Goal: Task Accomplishment & Management: Manage account settings

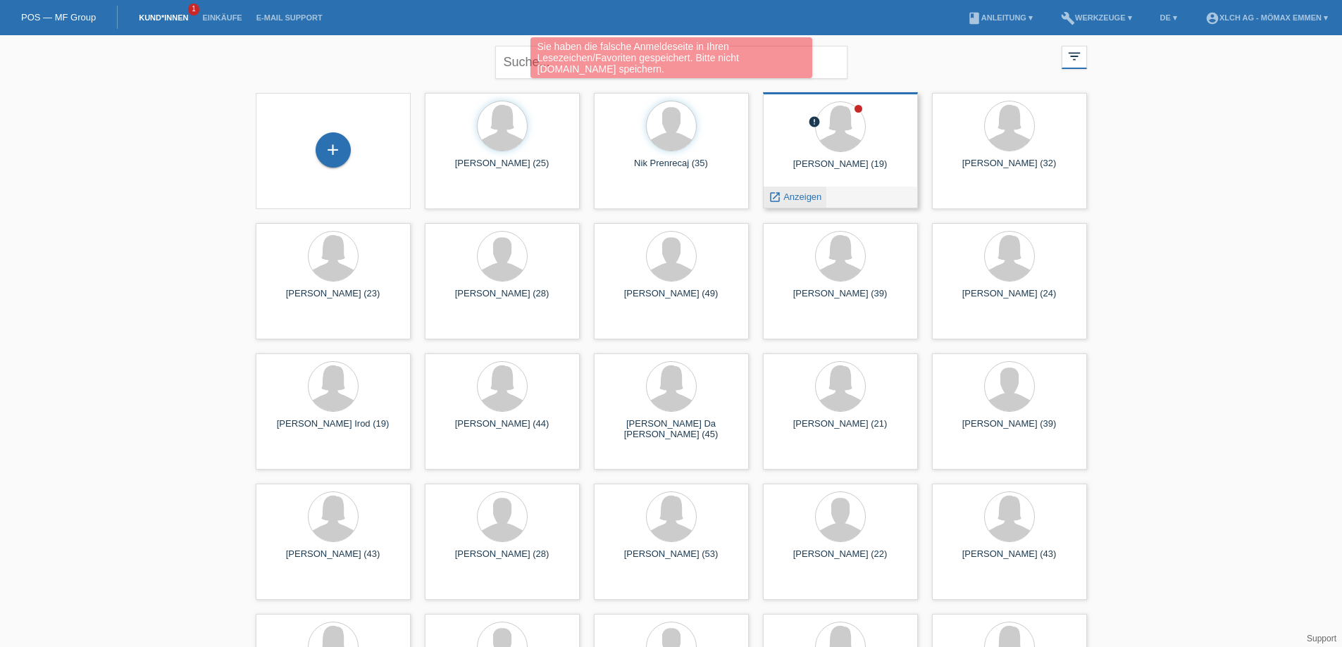
click at [794, 199] on span "Anzeigen" at bounding box center [802, 197] width 38 height 11
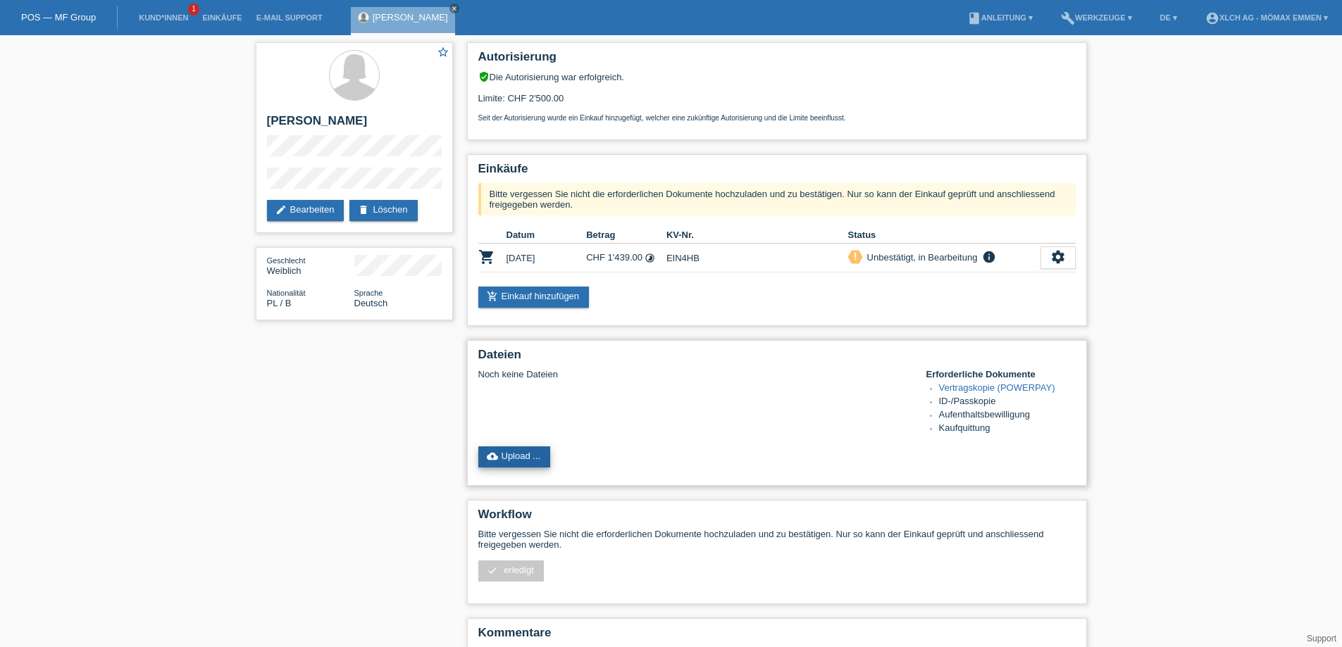
click at [542, 452] on link "cloud_upload Upload ..." at bounding box center [514, 457] width 73 height 21
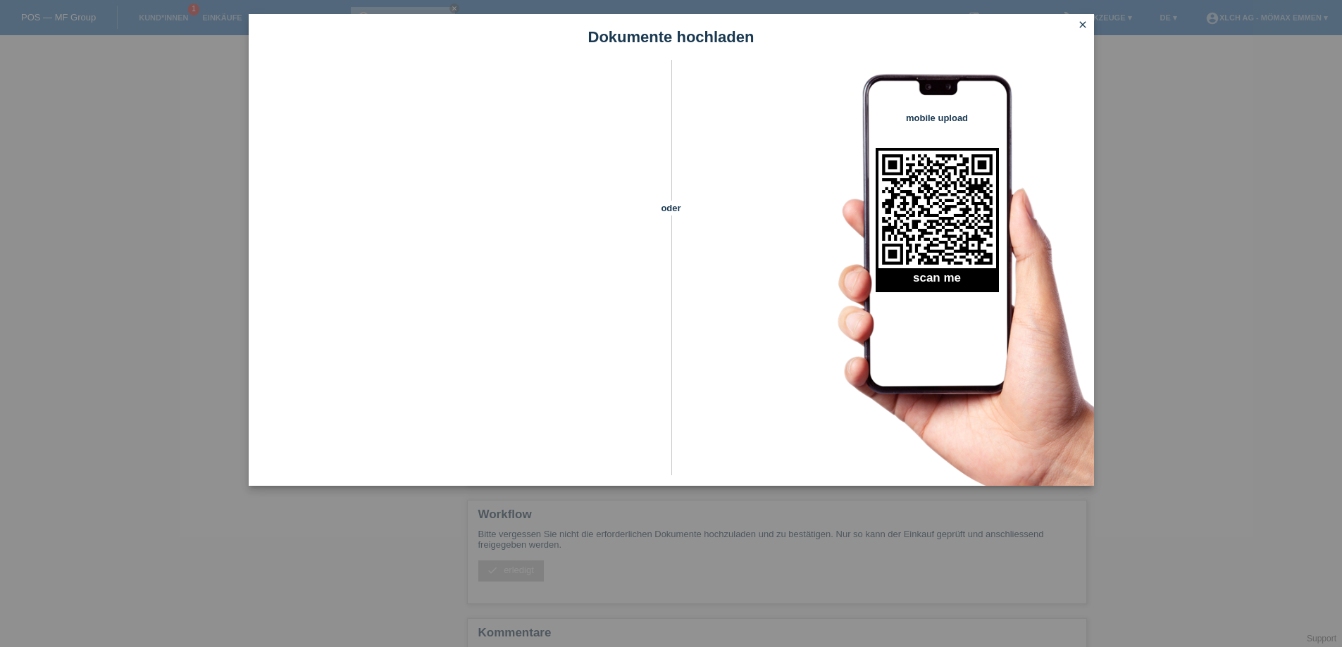
click at [1078, 24] on icon "close" at bounding box center [1082, 24] width 11 height 11
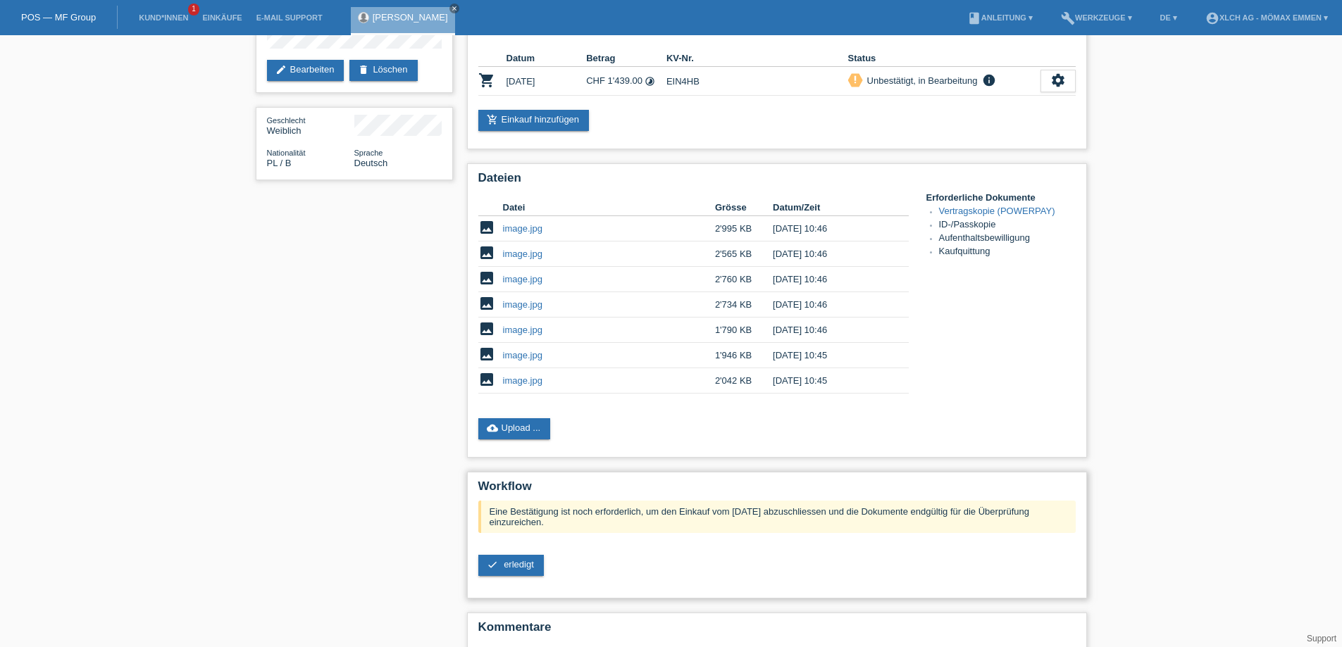
scroll to position [141, 0]
click at [525, 567] on span "erledigt" at bounding box center [519, 564] width 30 height 11
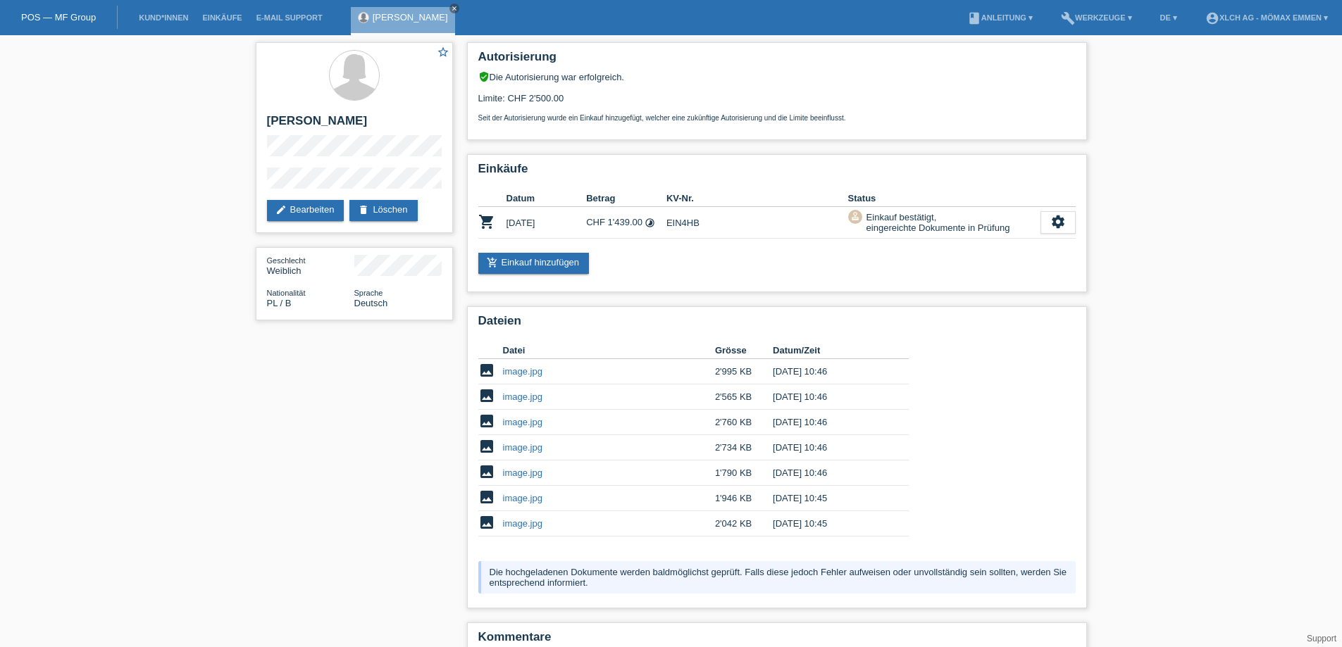
scroll to position [68, 0]
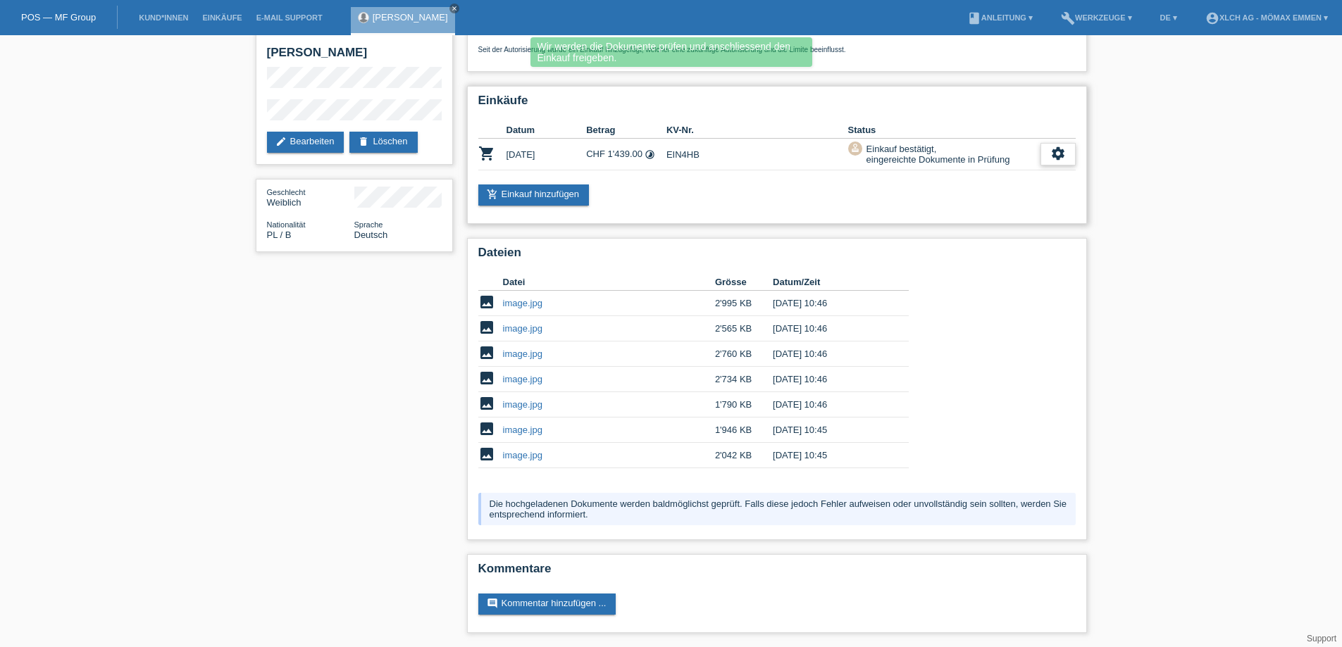
click at [1056, 154] on icon "settings" at bounding box center [1057, 153] width 15 height 15
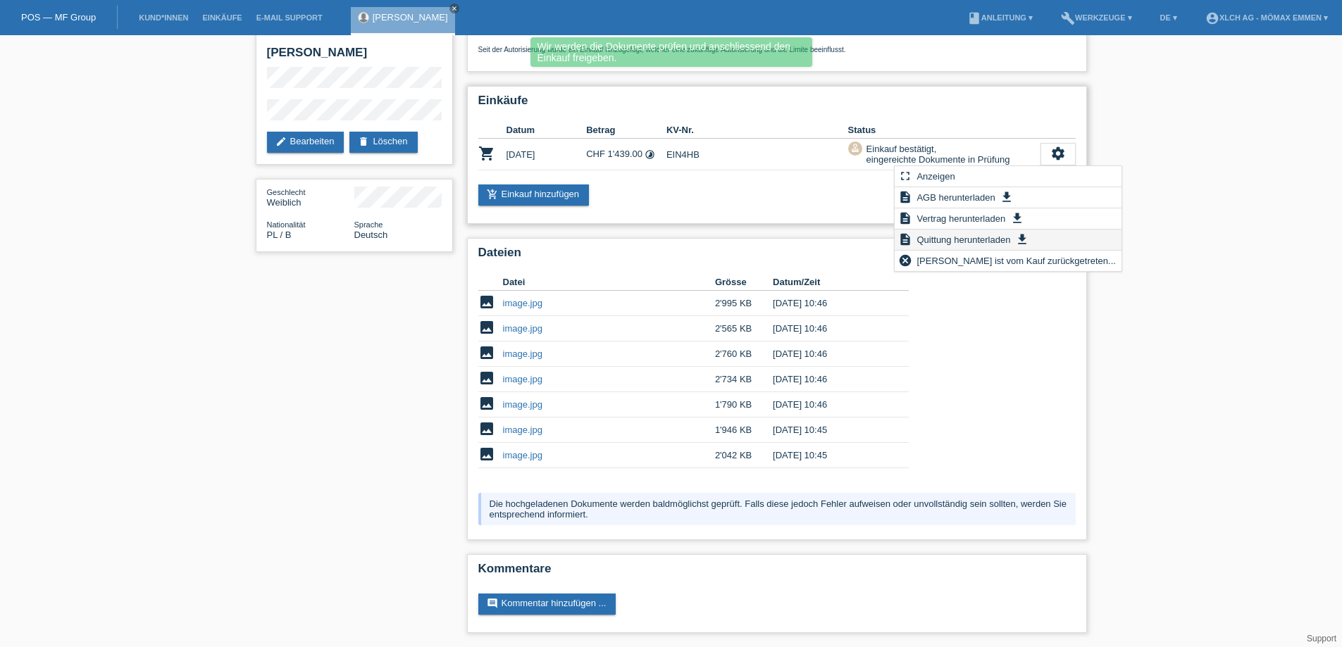
click at [955, 238] on span "Quittung herunterladen" at bounding box center [963, 239] width 98 height 17
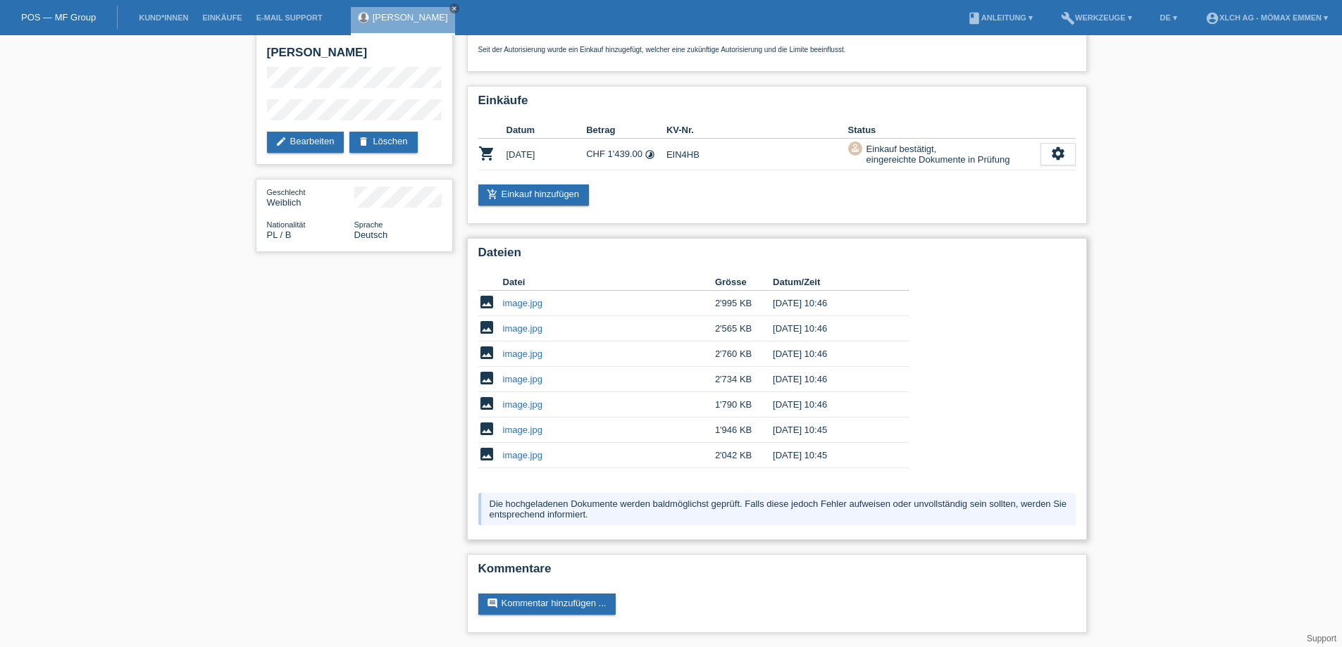
scroll to position [0, 0]
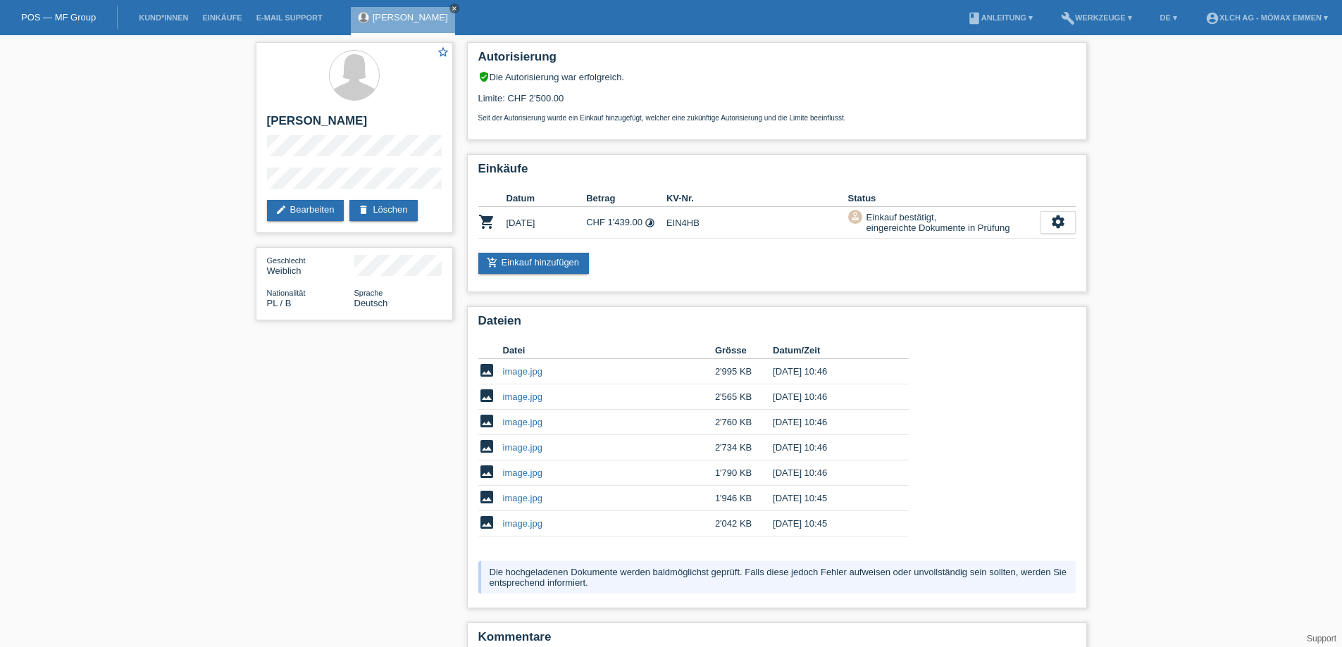
click at [458, 7] on icon "close" at bounding box center [454, 8] width 7 height 7
click at [58, 20] on link "POS — MF Group" at bounding box center [58, 17] width 75 height 11
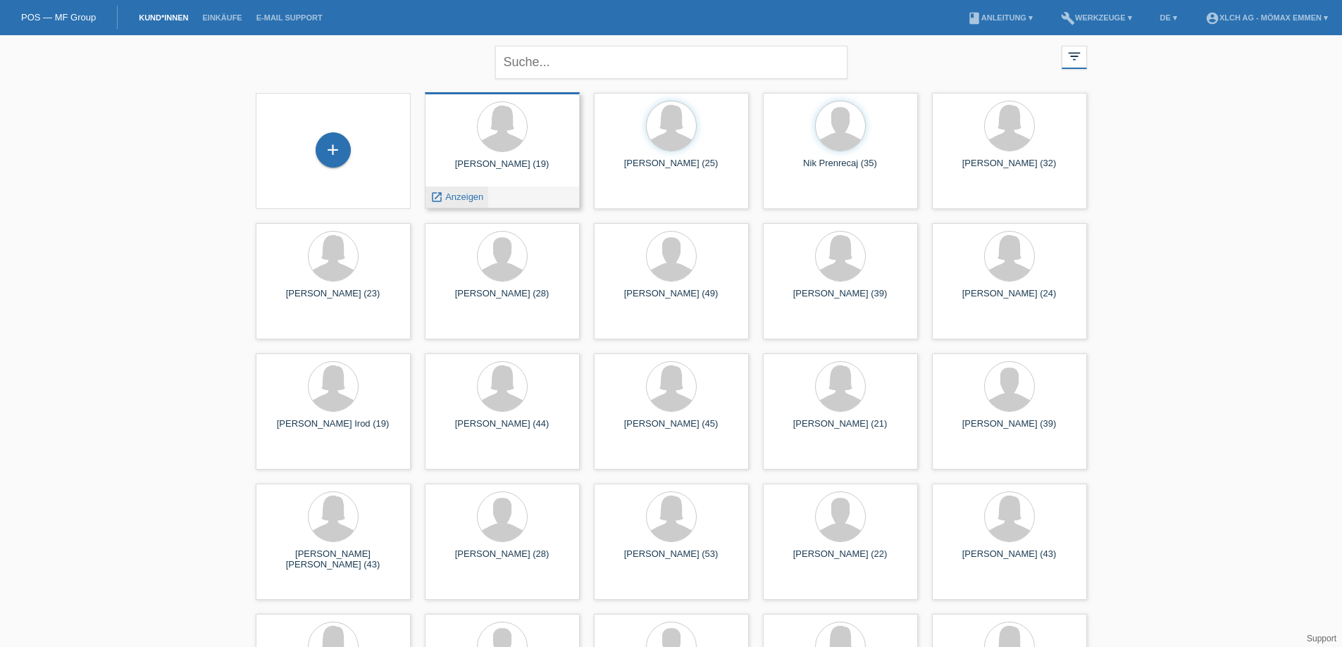
click at [455, 196] on span "Anzeigen" at bounding box center [464, 197] width 38 height 11
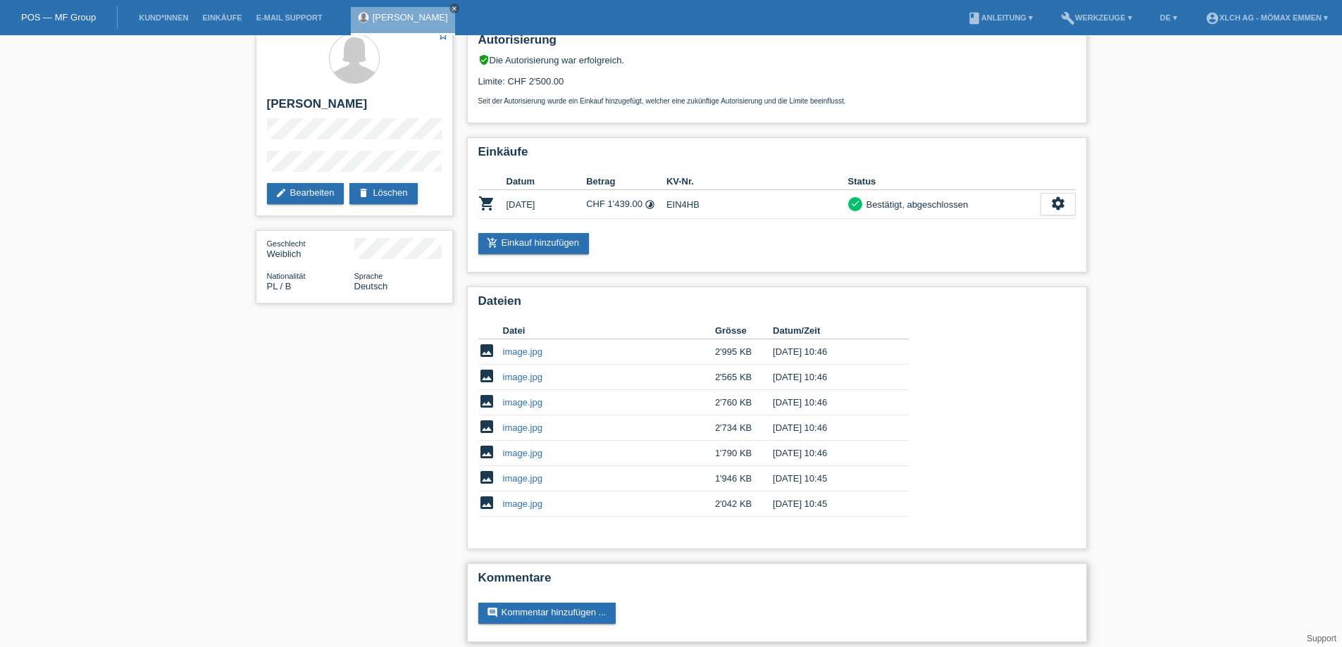
scroll to position [26, 0]
